Goal: Navigation & Orientation: Find specific page/section

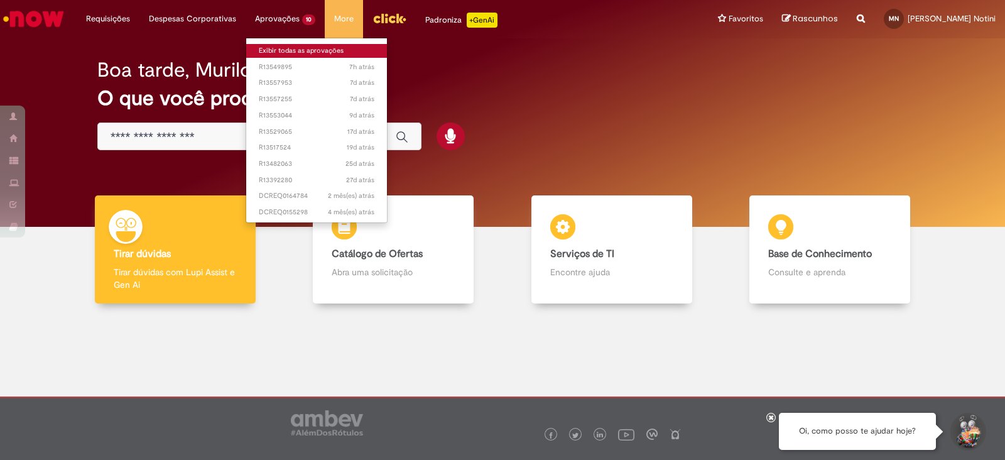
click at [289, 45] on link "Exibir todas as aprovações" at bounding box center [316, 51] width 141 height 14
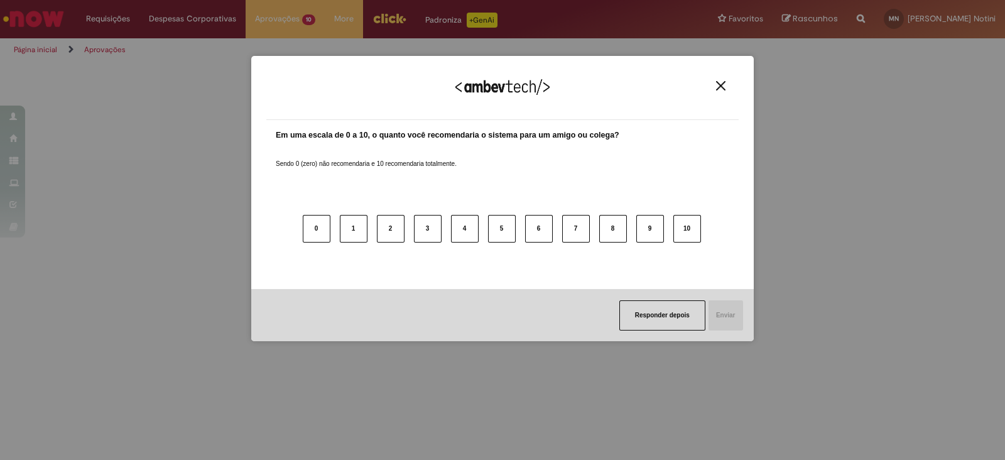
click at [718, 82] on img "Close" at bounding box center [720, 85] width 9 height 9
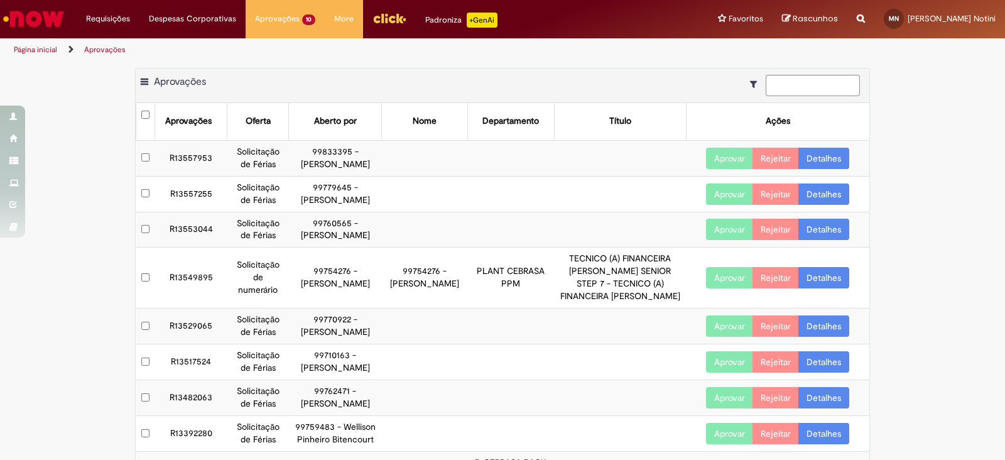
drag, startPoint x: 358, startPoint y: 183, endPoint x: 342, endPoint y: 153, distance: 33.7
click at [342, 153] on td "99833395 - [PERSON_NAME]" at bounding box center [335, 158] width 93 height 36
copy td "[PERSON_NAME]"
click at [16, 16] on img "Ir para a Homepage" at bounding box center [33, 18] width 65 height 25
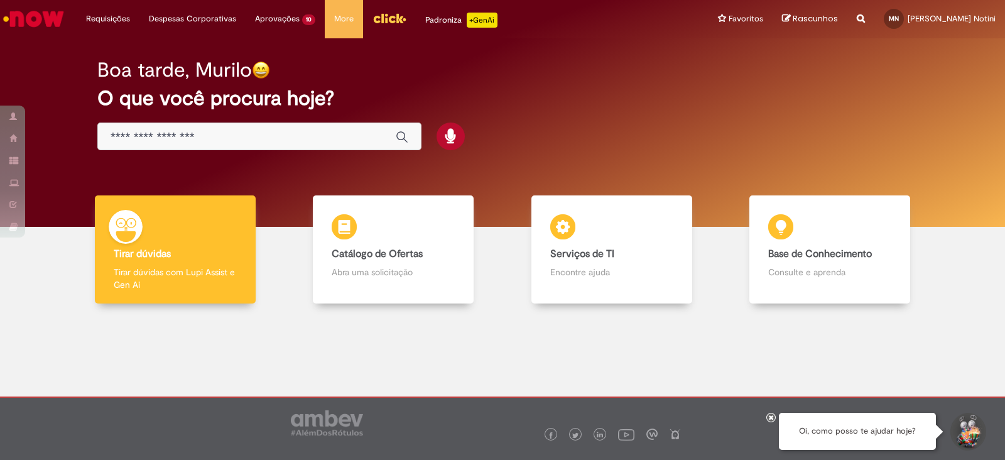
click at [248, 124] on div "Global" at bounding box center [259, 137] width 324 height 28
click at [233, 134] on input "Basta digitar aqui" at bounding box center [247, 137] width 273 height 14
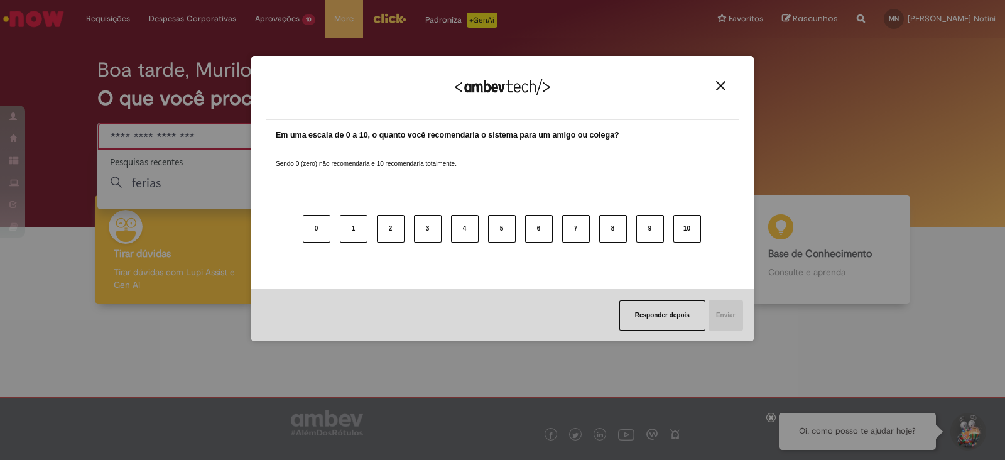
click at [720, 90] on button "Close" at bounding box center [721, 85] width 17 height 11
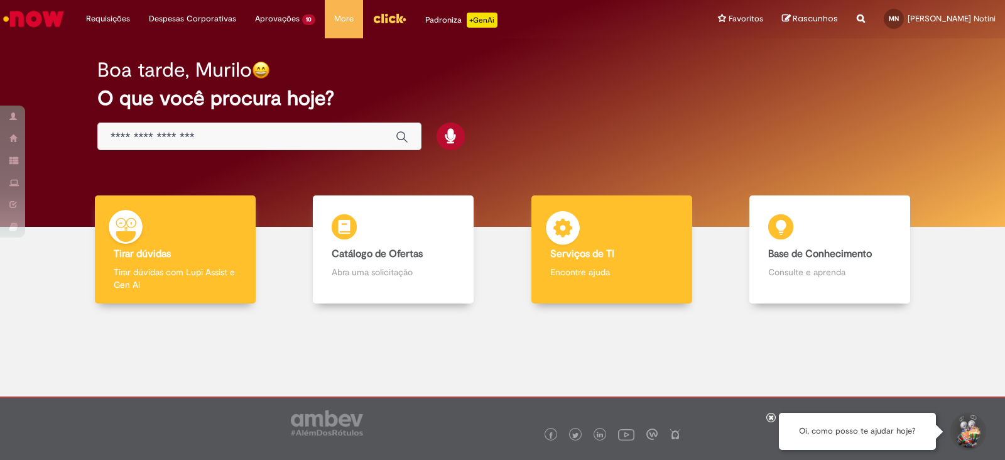
click at [617, 236] on div "Serviços de TI Serviços de TI Encontre ajuda" at bounding box center [612, 249] width 161 height 109
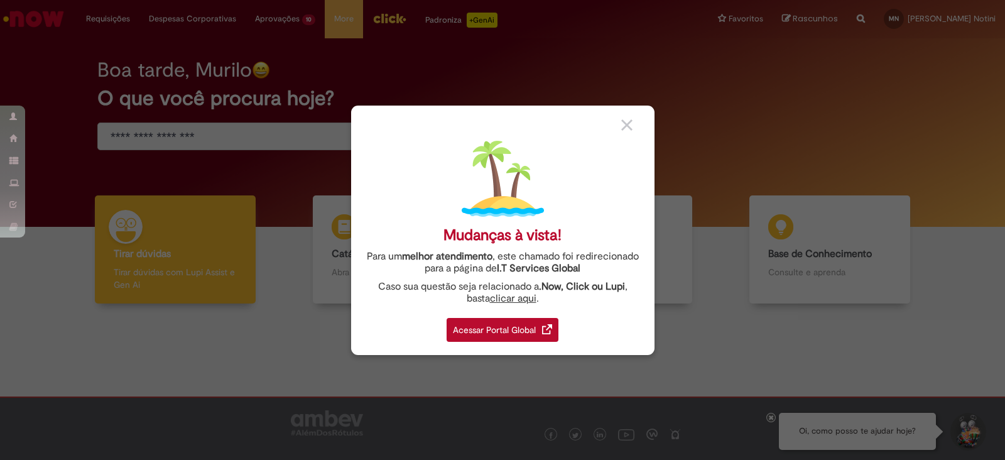
click at [531, 327] on div "Acessar Portal Global" at bounding box center [503, 330] width 112 height 24
